Goal: Find specific page/section: Find specific page/section

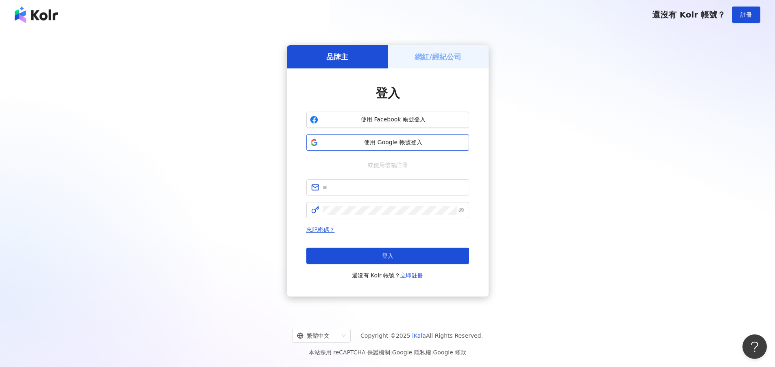
click at [397, 139] on span "使用 Google 帳號登入" at bounding box center [393, 142] width 144 height 8
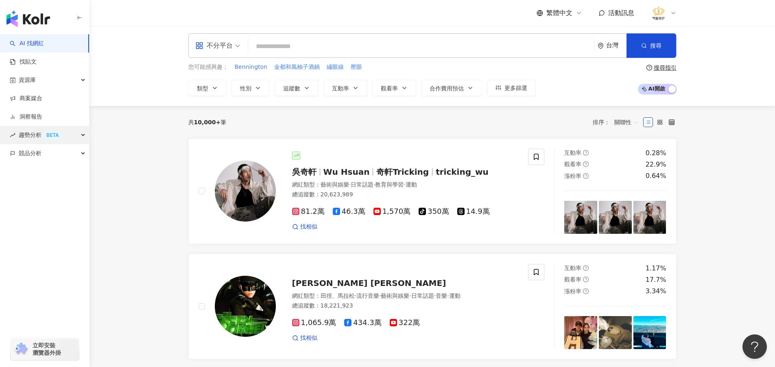
scroll to position [81, 0]
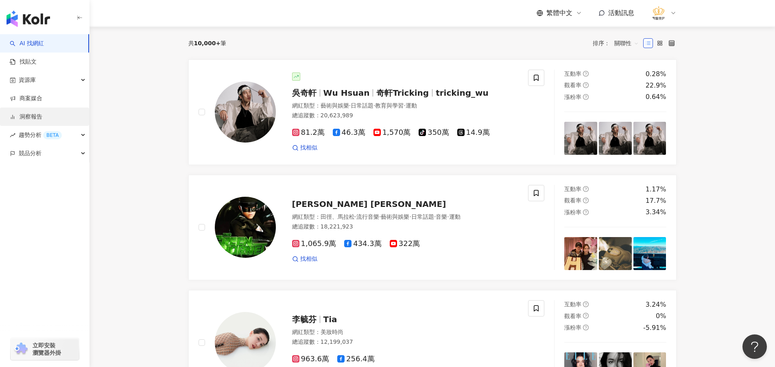
click at [36, 119] on link "洞察報告" at bounding box center [26, 117] width 33 height 8
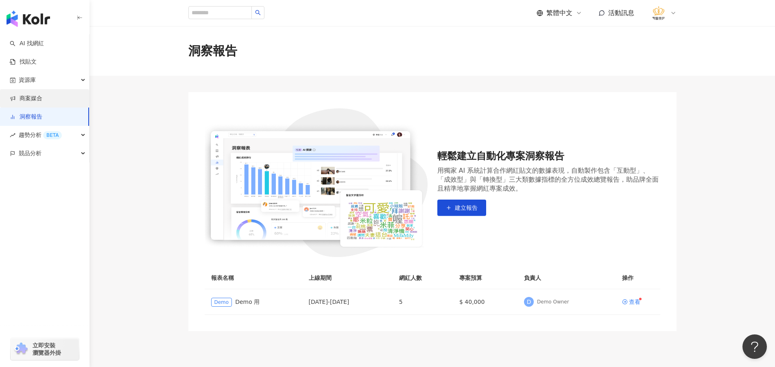
click at [33, 98] on link "商案媒合" at bounding box center [26, 98] width 33 height 8
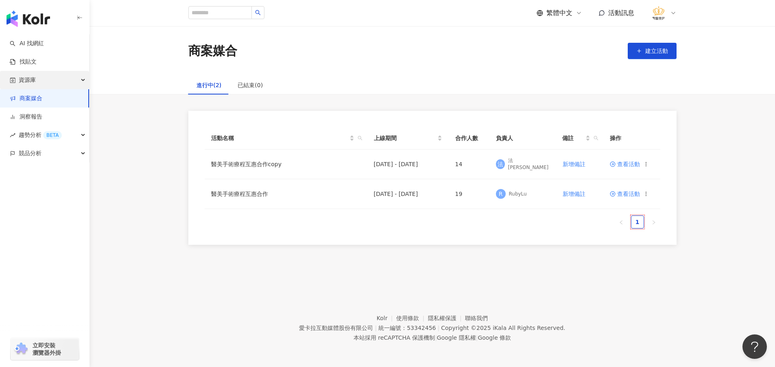
click at [27, 79] on span "資源庫" at bounding box center [27, 80] width 17 height 18
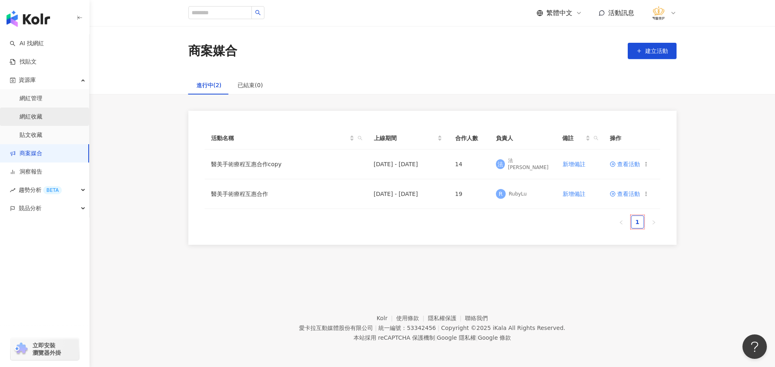
click at [42, 117] on link "網紅收藏" at bounding box center [31, 117] width 23 height 8
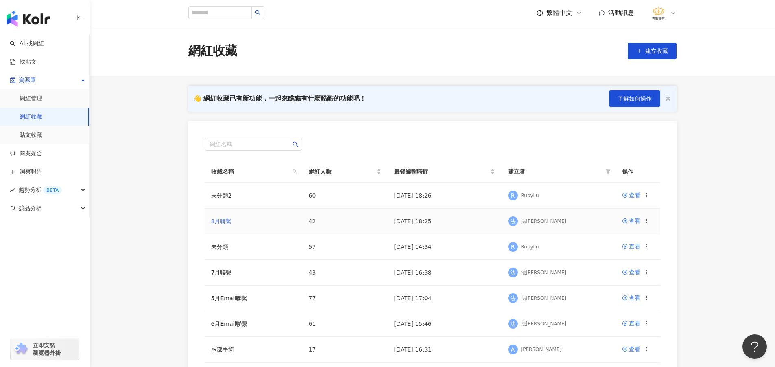
click at [226, 219] on link "8月聯繫" at bounding box center [221, 221] width 21 height 7
